Goal: Information Seeking & Learning: Learn about a topic

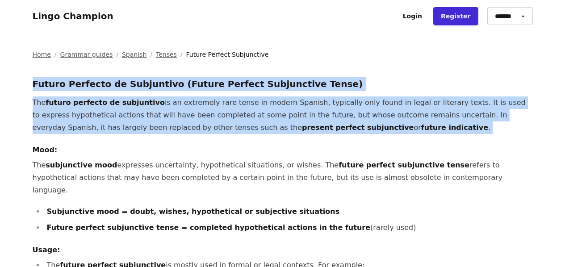
drag, startPoint x: 339, startPoint y: 136, endPoint x: 25, endPoint y: 84, distance: 318.7
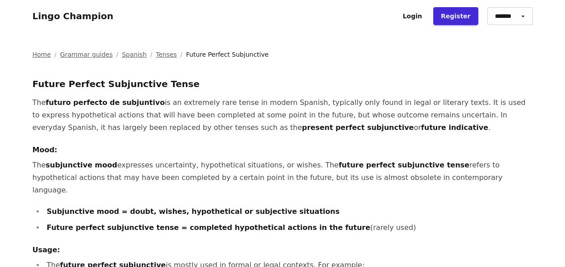
click at [383, 147] on h4 "Mood:" at bounding box center [283, 150] width 500 height 11
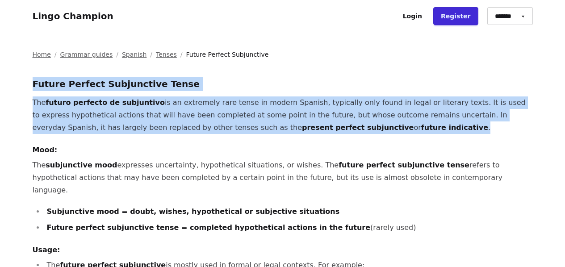
drag, startPoint x: 347, startPoint y: 128, endPoint x: 21, endPoint y: 83, distance: 328.7
copy div "Future Perfect Subjunctive Tense The futuro perfecto de subjuntivo is an extrem…"
click at [376, 132] on p "The futuro perfecto de subjuntivo is an extremely rare tense in modern Spanish,…" at bounding box center [283, 115] width 500 height 38
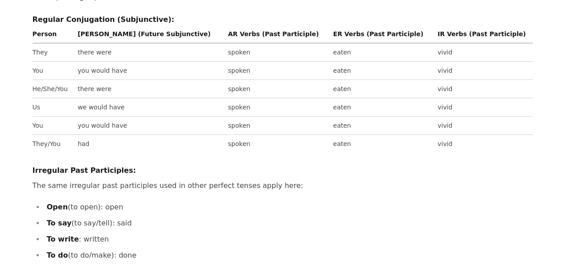
scroll to position [441, 0]
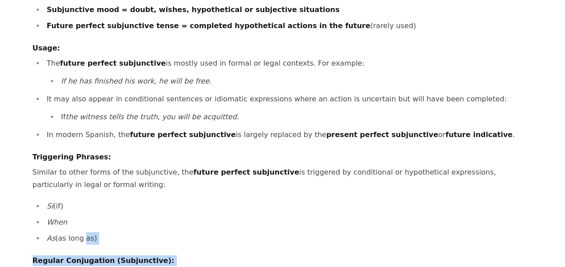
drag, startPoint x: 481, startPoint y: 141, endPoint x: 82, endPoint y: 222, distance: 407.9
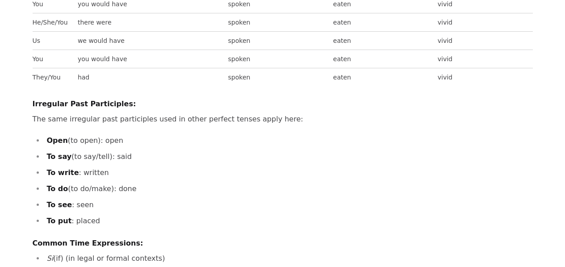
click at [315, 215] on li "To put : placed" at bounding box center [288, 221] width 489 height 13
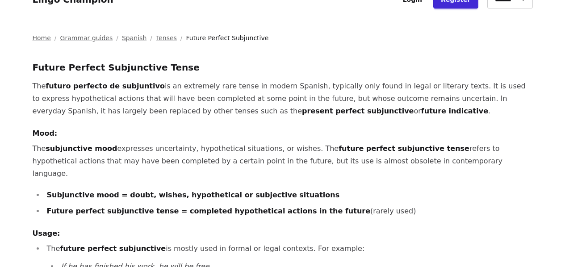
scroll to position [0, 0]
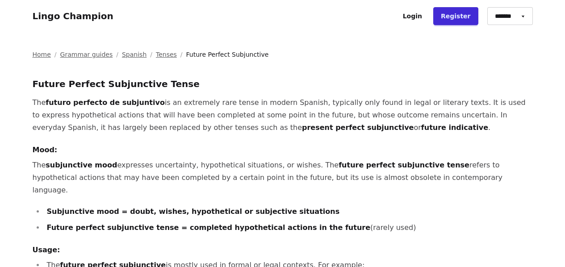
click at [122, 55] on link "Spanish" at bounding box center [134, 54] width 25 height 9
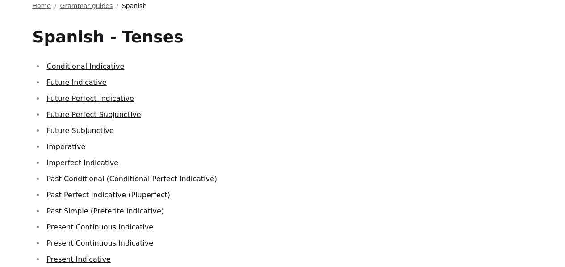
scroll to position [41, 0]
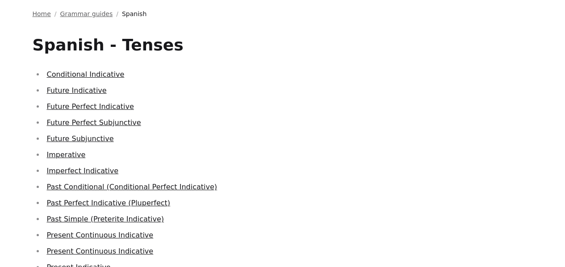
click at [114, 122] on link "Future Perfect Subjunctive" at bounding box center [94, 122] width 94 height 8
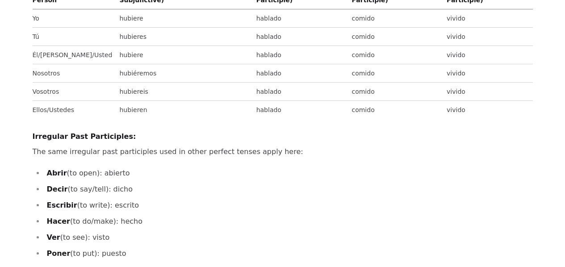
scroll to position [778, 0]
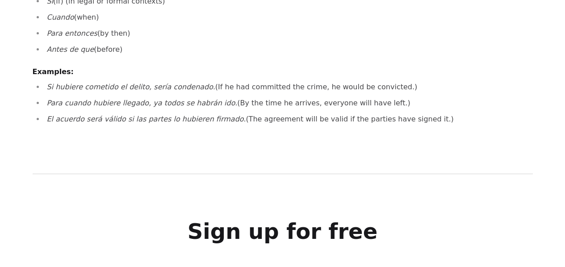
drag, startPoint x: 417, startPoint y: 95, endPoint x: 47, endPoint y: 59, distance: 371.1
click at [47, 81] on ul "Si hubiere cometido el delito, sería condenado. (If he had committed the crime,…" at bounding box center [283, 103] width 500 height 45
copy ul "Si hubiere cometido el delito, sería condenado. (If he had committed the crime,…"
